Goal: Task Accomplishment & Management: Use online tool/utility

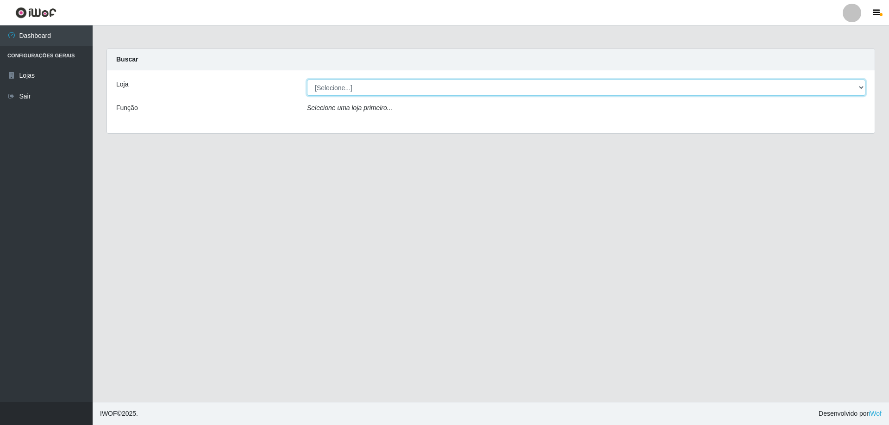
click at [414, 91] on select "[Selecione...] Atacado Vem - [STREET_ADDRESS]" at bounding box center [586, 88] width 558 height 16
select select "461"
click at [307, 80] on select "[Selecione...] Atacado Vem - [STREET_ADDRESS]" at bounding box center [586, 88] width 558 height 16
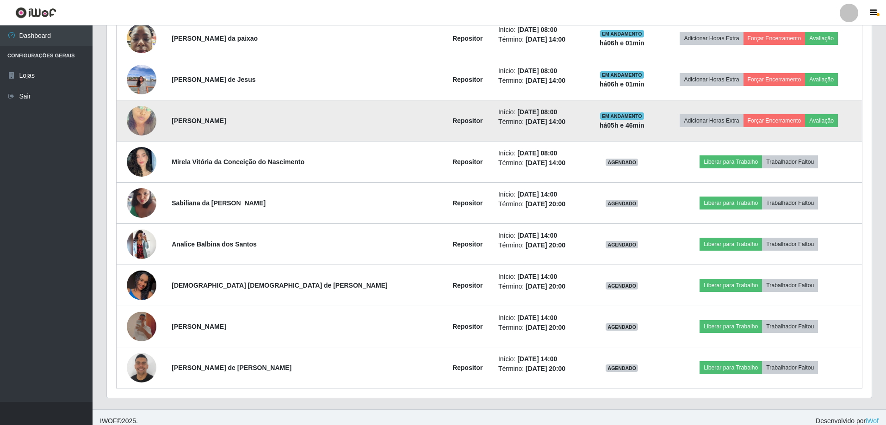
scroll to position [436, 0]
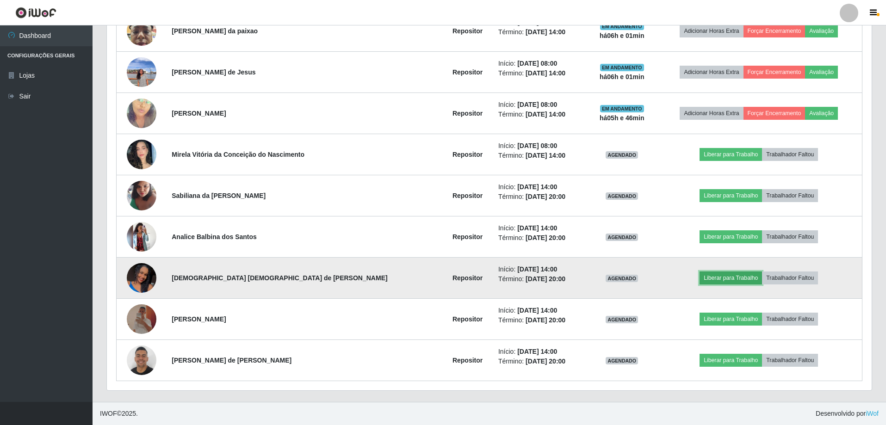
click at [703, 275] on button "Liberar para Trabalho" at bounding box center [731, 278] width 62 height 13
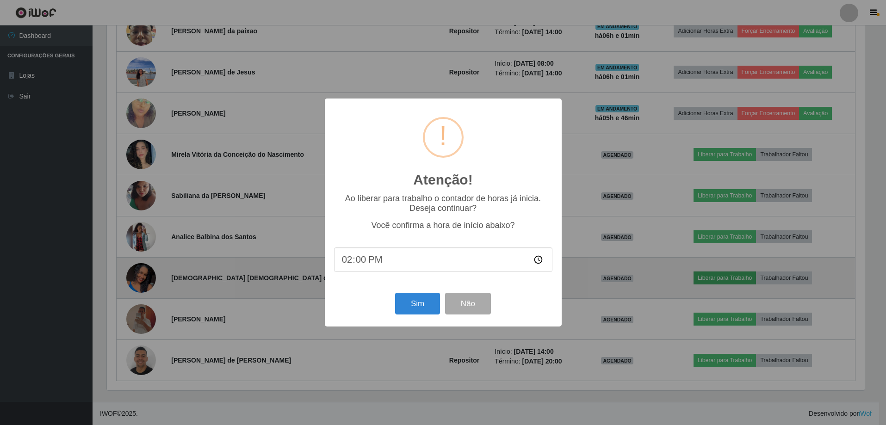
scroll to position [192, 760]
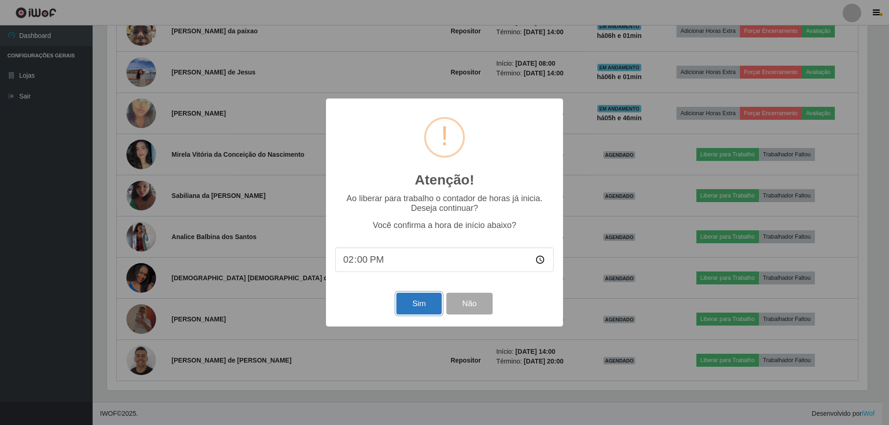
click at [421, 304] on button "Sim" at bounding box center [418, 304] width 45 height 22
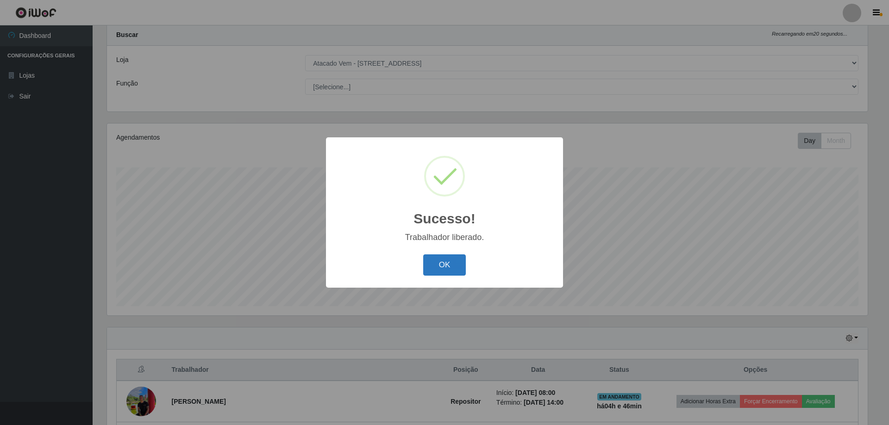
click at [446, 257] on button "OK" at bounding box center [444, 266] width 43 height 22
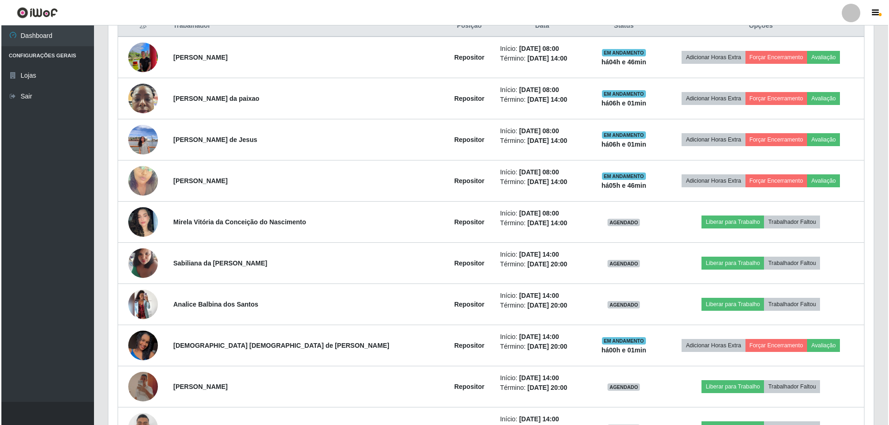
scroll to position [436, 0]
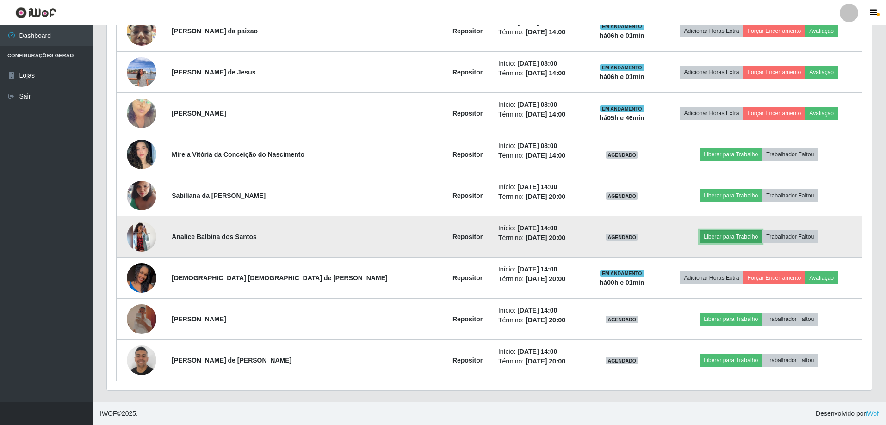
click at [700, 238] on button "Liberar para Trabalho" at bounding box center [731, 236] width 62 height 13
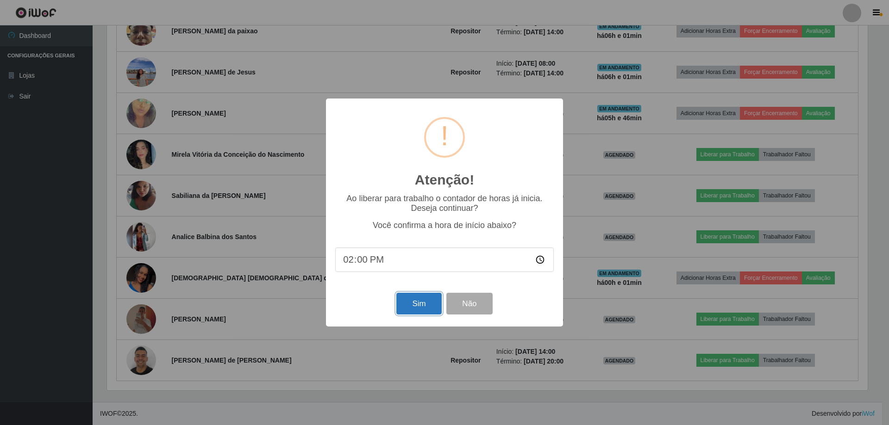
click at [406, 309] on button "Sim" at bounding box center [418, 304] width 45 height 22
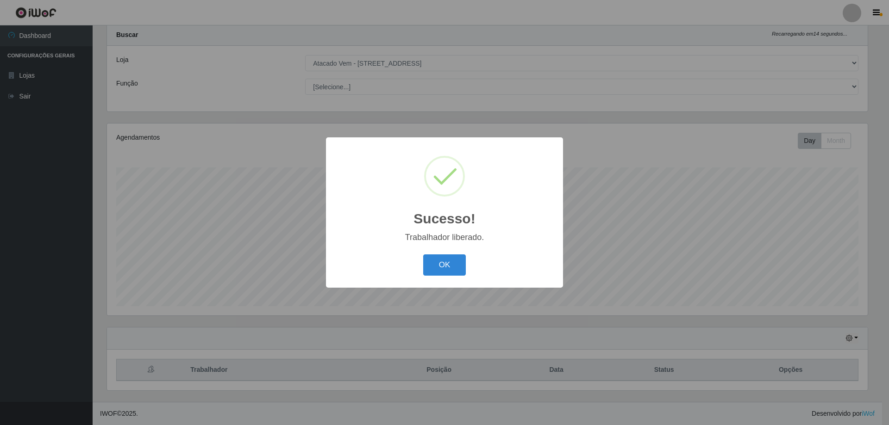
click at [447, 264] on button "OK" at bounding box center [444, 266] width 43 height 22
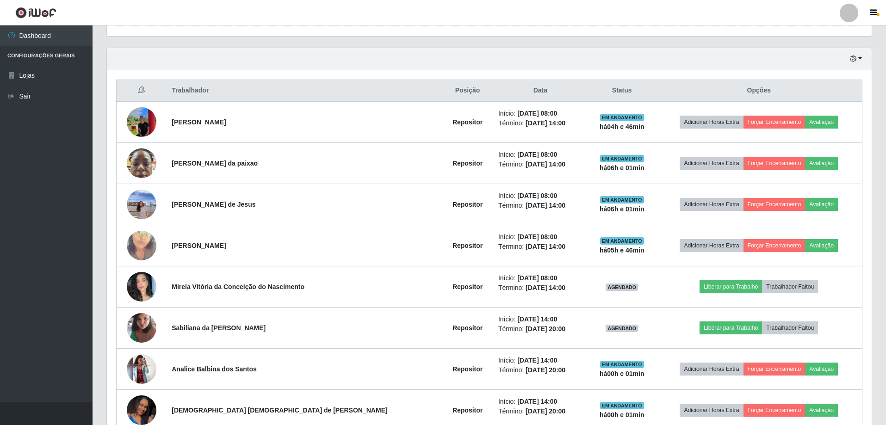
scroll to position [436, 0]
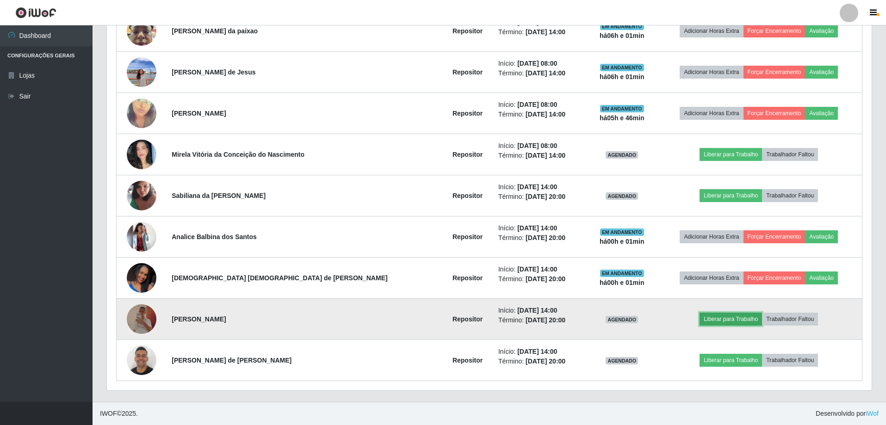
click at [700, 317] on button "Liberar para Trabalho" at bounding box center [731, 319] width 62 height 13
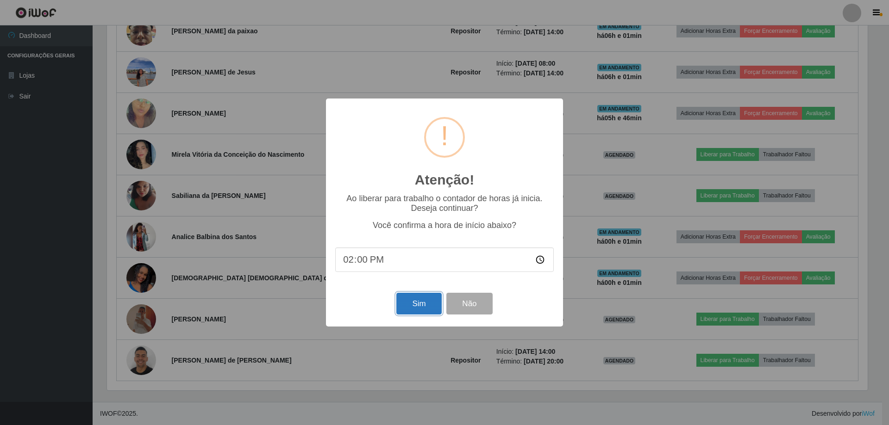
click at [429, 305] on button "Sim" at bounding box center [418, 304] width 45 height 22
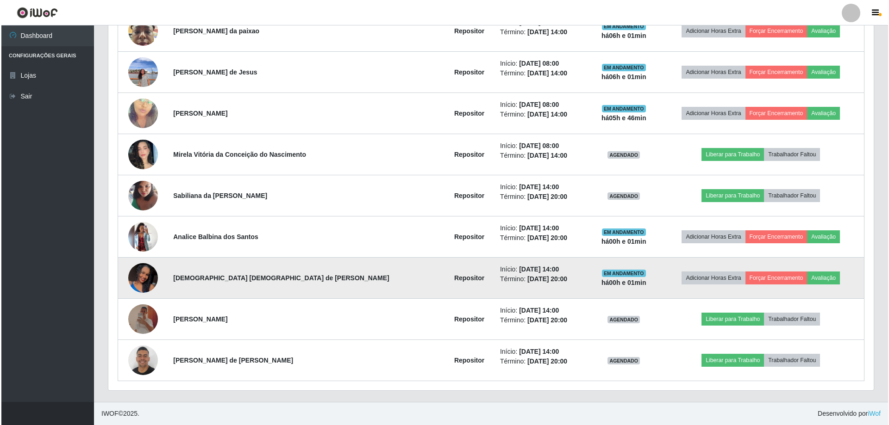
scroll to position [0, 0]
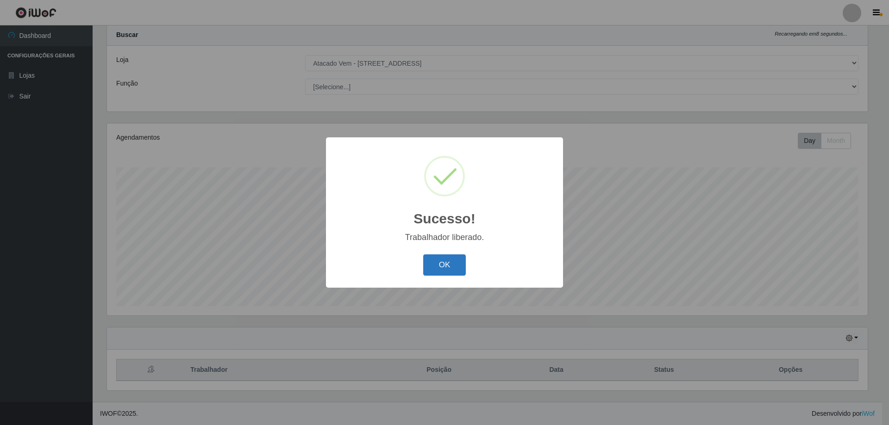
click at [450, 267] on button "OK" at bounding box center [444, 266] width 43 height 22
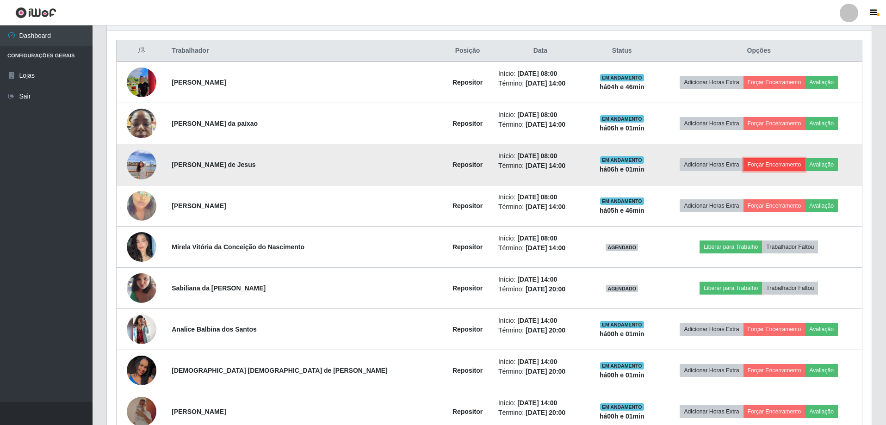
click at [745, 160] on button "Forçar Encerramento" at bounding box center [775, 164] width 62 height 13
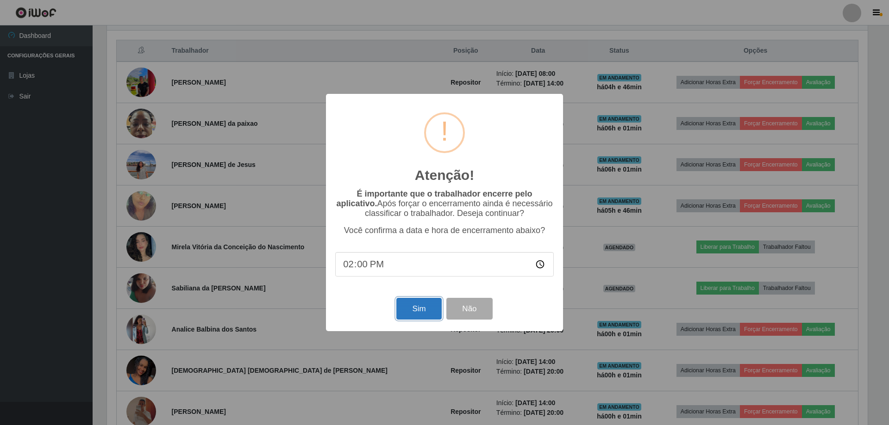
click at [411, 305] on button "Sim" at bounding box center [418, 309] width 45 height 22
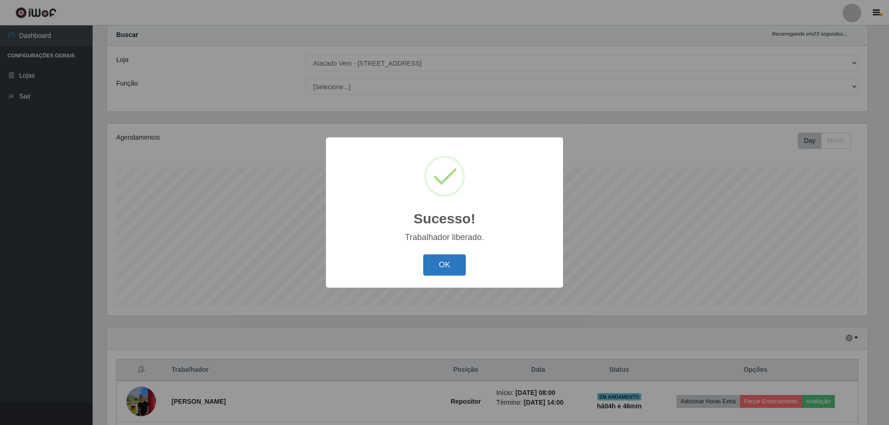
click at [449, 268] on button "OK" at bounding box center [444, 266] width 43 height 22
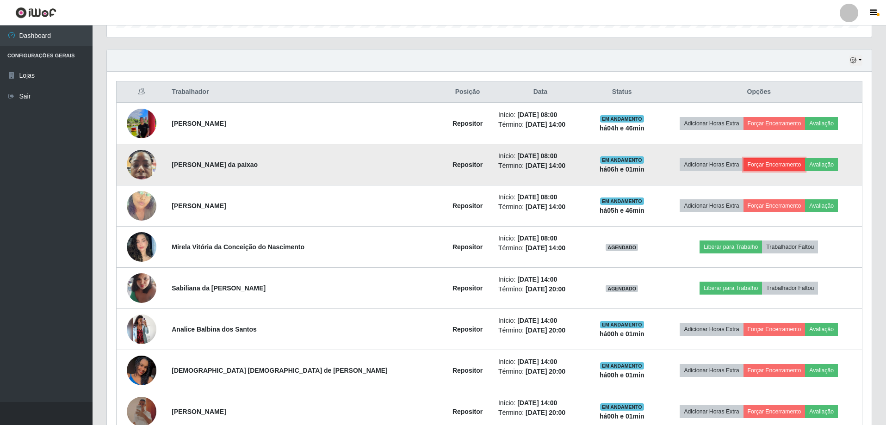
click at [752, 159] on button "Forçar Encerramento" at bounding box center [775, 164] width 62 height 13
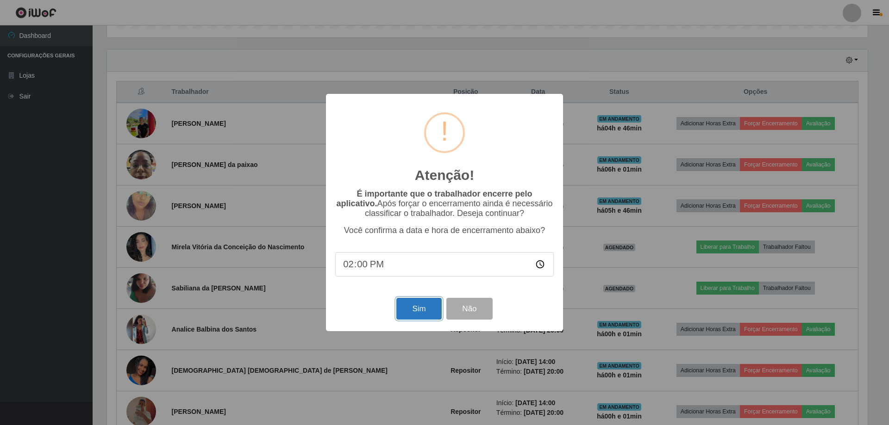
click at [435, 311] on button "Sim" at bounding box center [418, 309] width 45 height 22
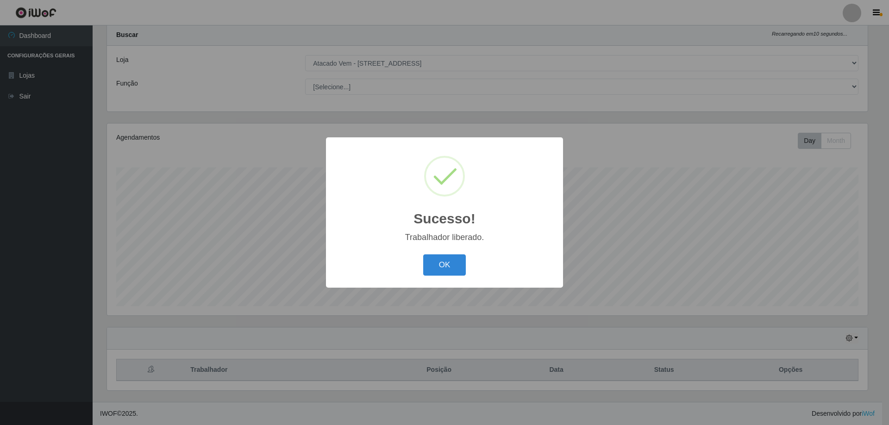
click at [446, 259] on button "OK" at bounding box center [444, 266] width 43 height 22
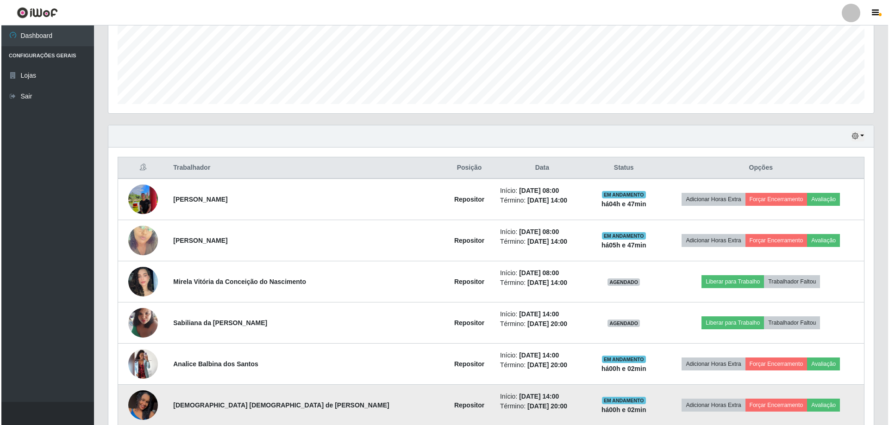
scroll to position [354, 0]
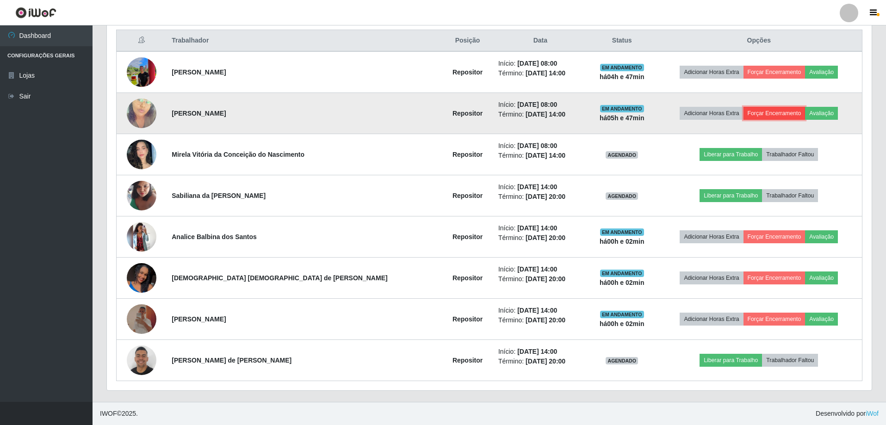
click at [752, 114] on button "Forçar Encerramento" at bounding box center [775, 113] width 62 height 13
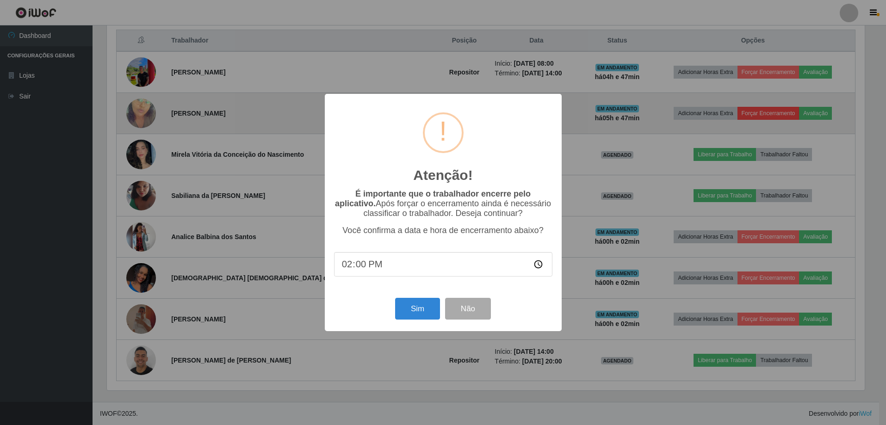
scroll to position [192, 760]
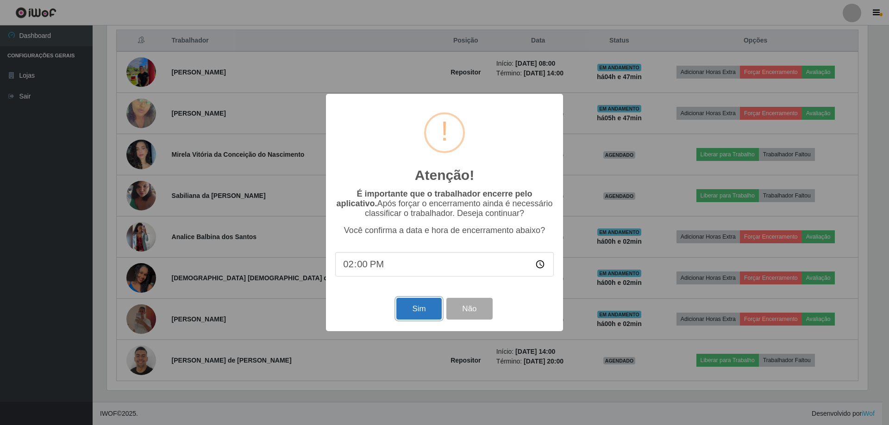
click at [426, 311] on button "Sim" at bounding box center [418, 309] width 45 height 22
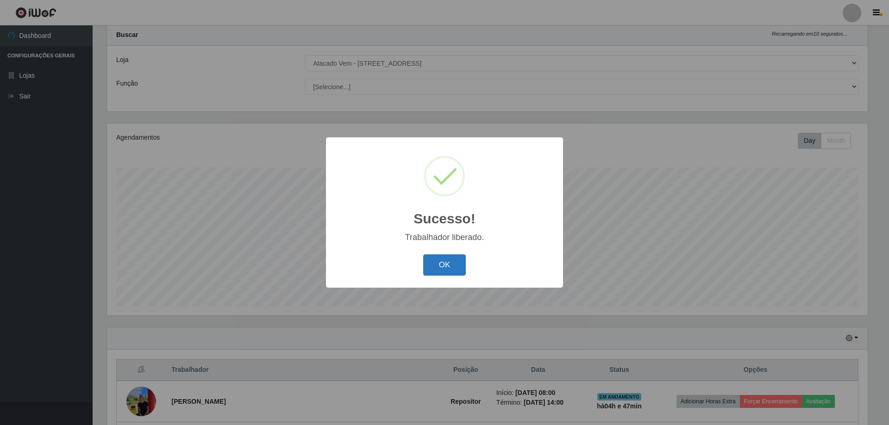
click at [454, 268] on button "OK" at bounding box center [444, 266] width 43 height 22
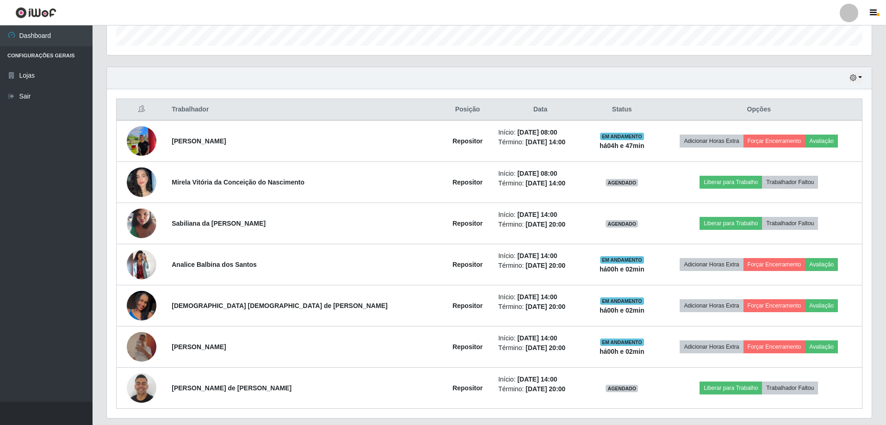
scroll to position [313, 0]
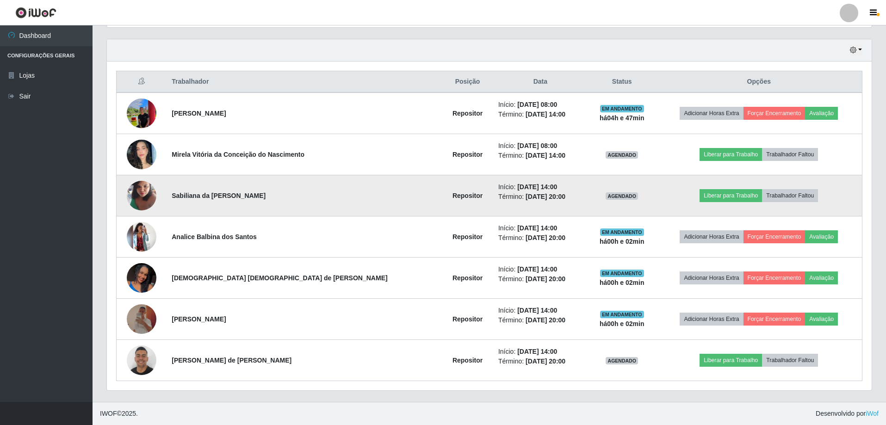
click at [142, 195] on img at bounding box center [142, 195] width 30 height 39
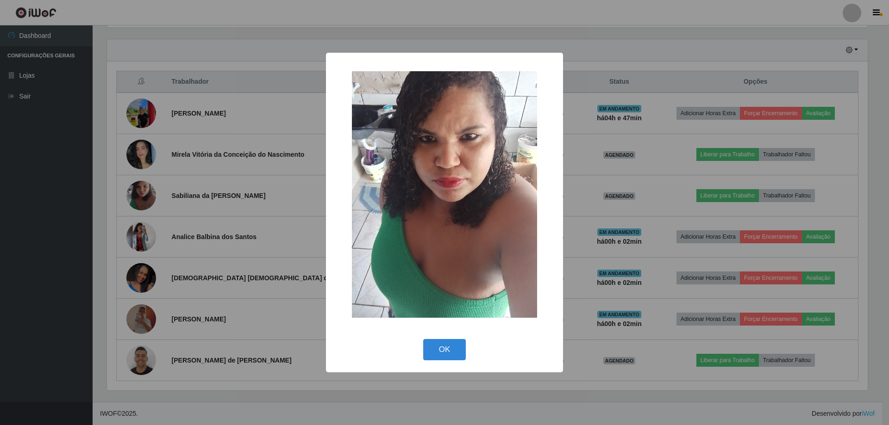
click at [246, 187] on div "× OK Cancel" at bounding box center [444, 212] width 889 height 425
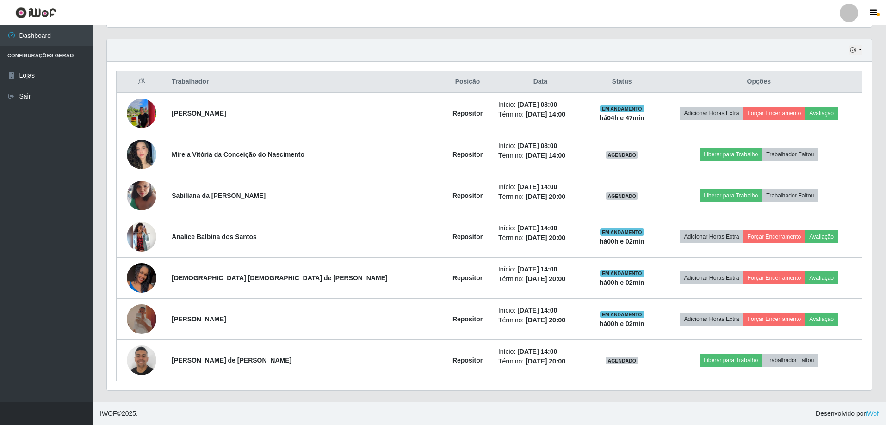
scroll to position [192, 765]
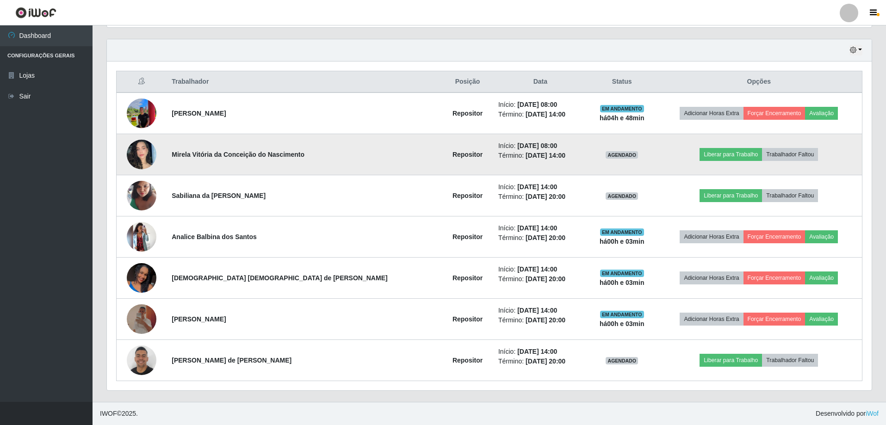
click at [142, 155] on img at bounding box center [142, 154] width 30 height 33
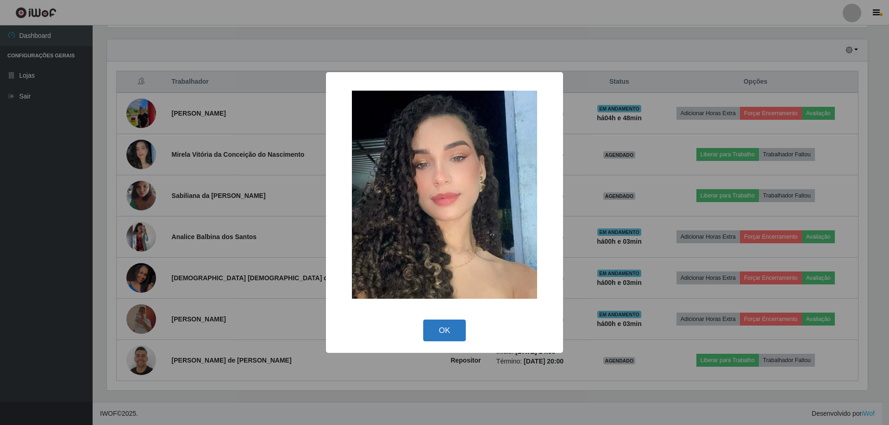
click at [453, 321] on button "OK" at bounding box center [444, 331] width 43 height 22
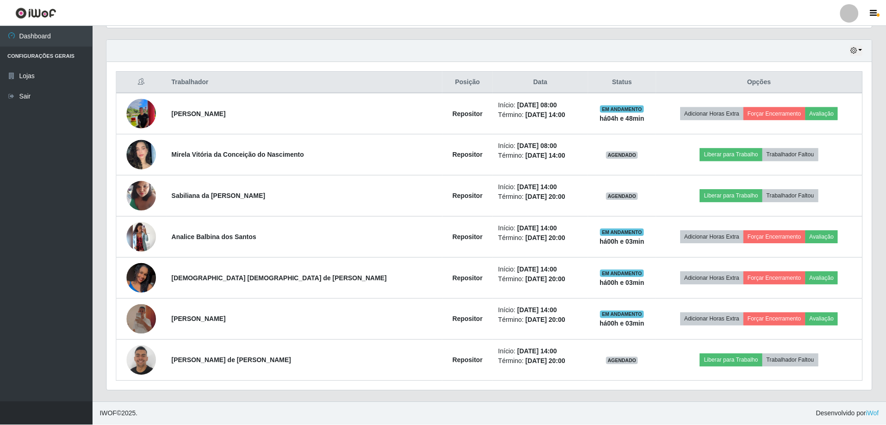
scroll to position [192, 765]
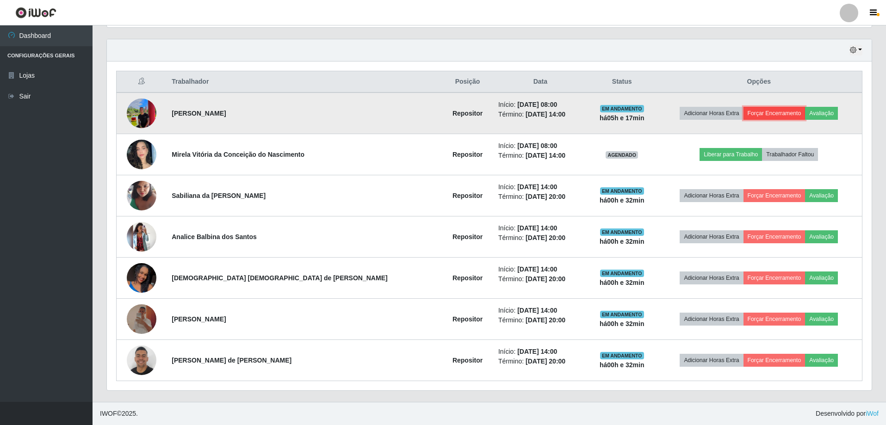
click at [767, 110] on button "Forçar Encerramento" at bounding box center [775, 113] width 62 height 13
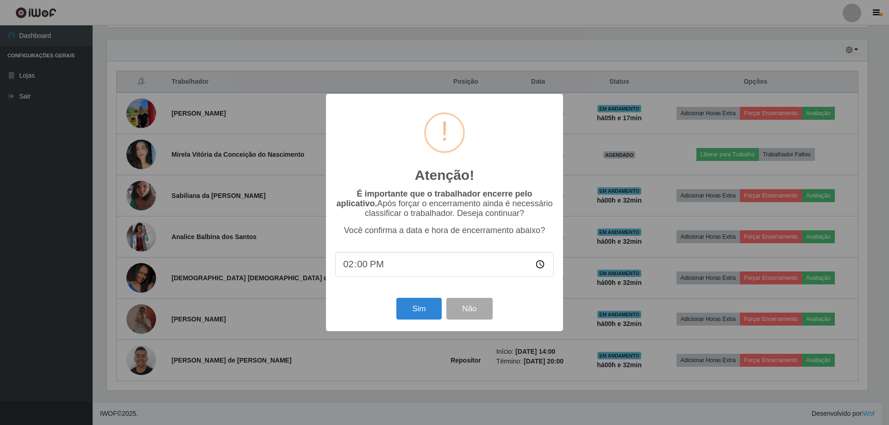
click at [363, 271] on input "14:00" at bounding box center [444, 264] width 218 height 25
type input "14:32"
click at [424, 305] on button "Sim" at bounding box center [418, 309] width 45 height 22
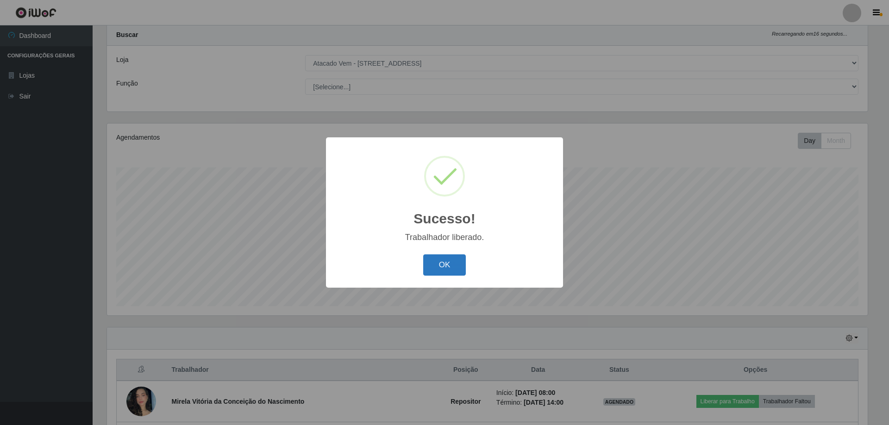
click at [432, 268] on button "OK" at bounding box center [444, 266] width 43 height 22
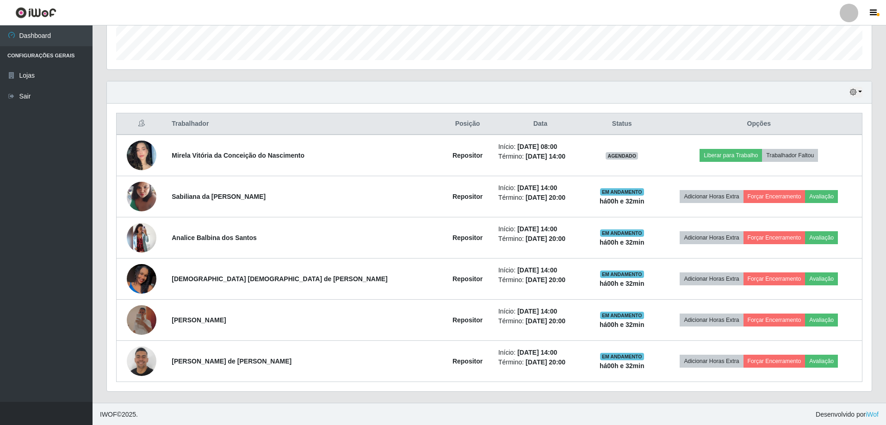
scroll to position [272, 0]
